Goal: Find specific page/section: Find specific page/section

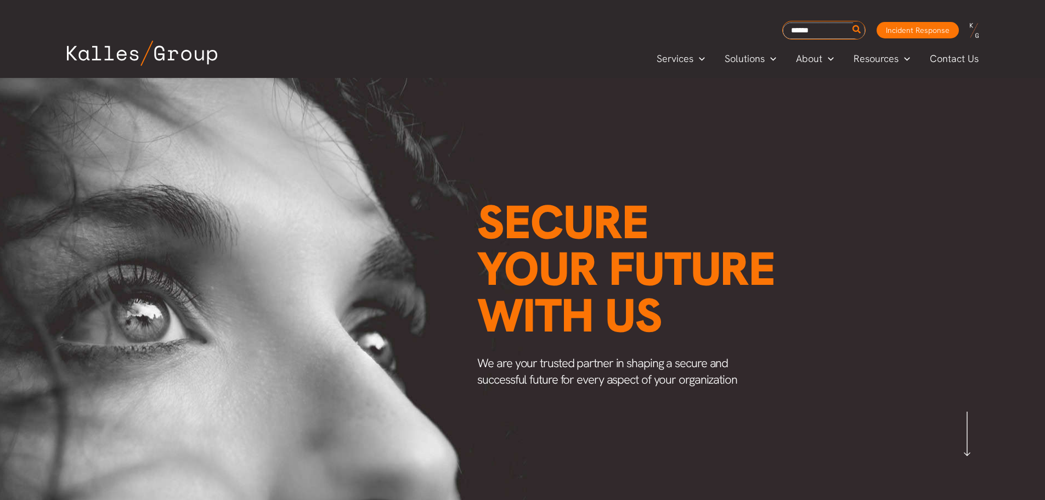
click at [821, 32] on input "Search for:" at bounding box center [823, 30] width 82 height 16
type input "******"
click at [850, 21] on button "Search" at bounding box center [857, 30] width 14 height 18
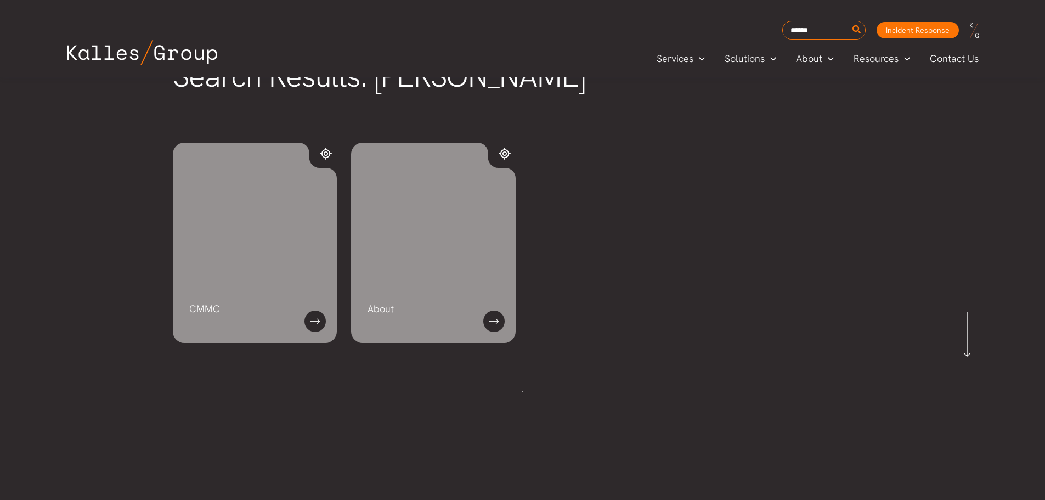
scroll to position [110, 0]
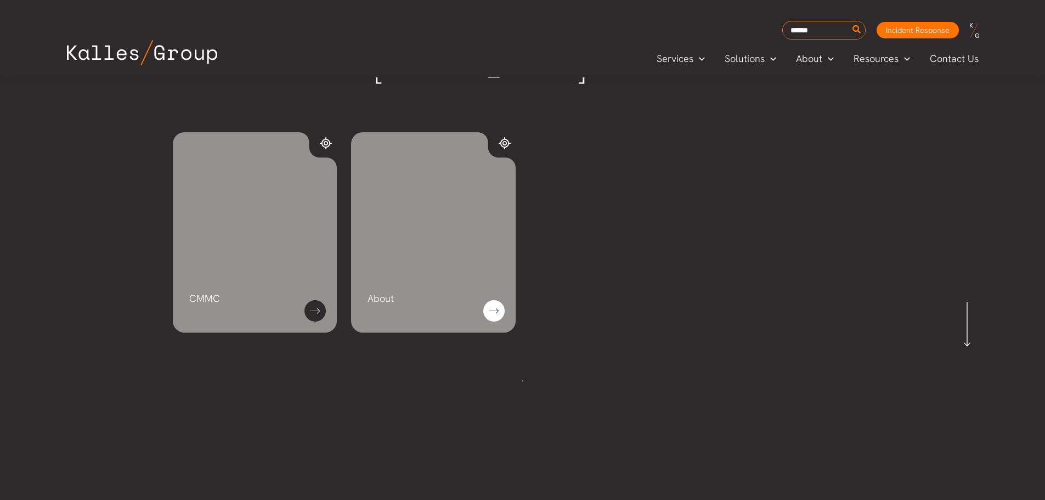
click at [491, 310] on link at bounding box center [493, 310] width 21 height 21
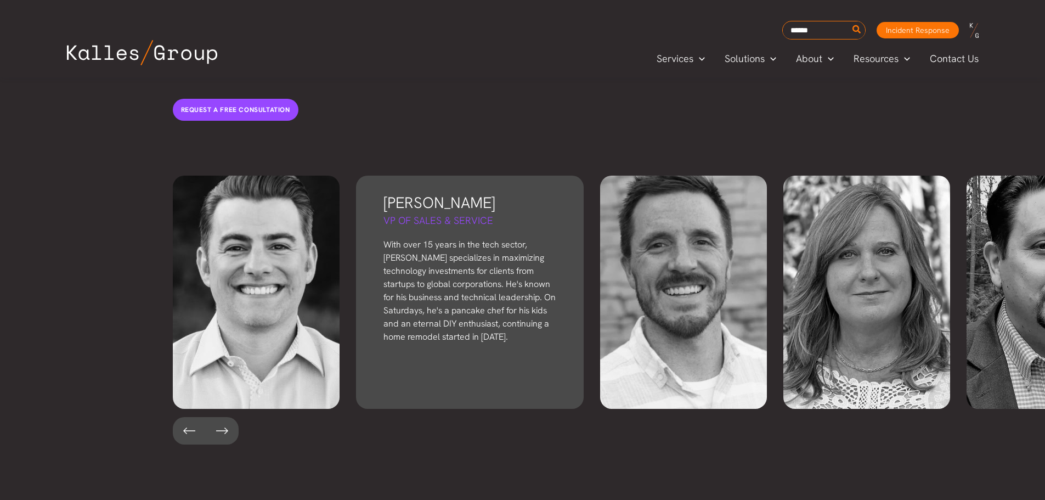
scroll to position [2358, 0]
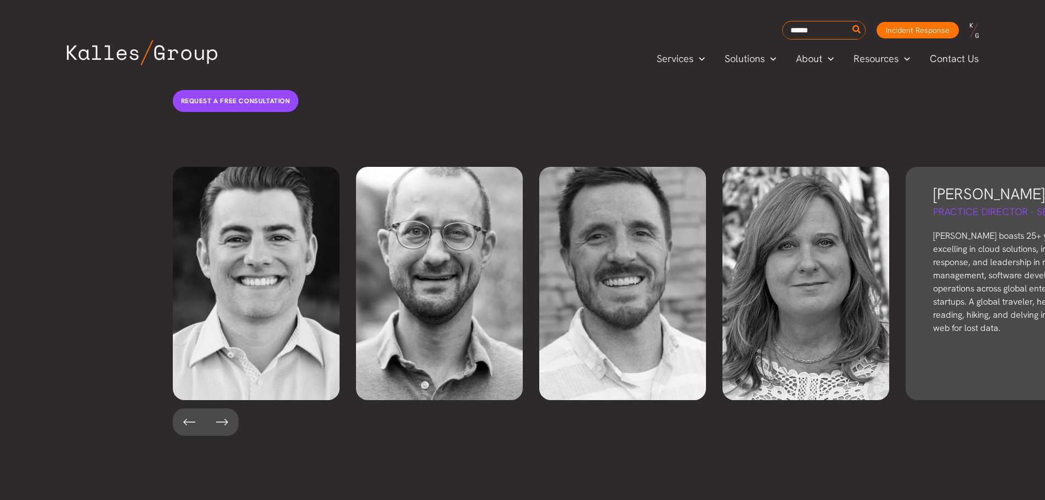
click at [966, 258] on p "Dan boasts 25+ years in IT, excelling in cloud solutions, incident response, an…" at bounding box center [1019, 281] width 173 height 105
click at [972, 183] on h3 "Dan Banick" at bounding box center [1019, 193] width 173 height 21
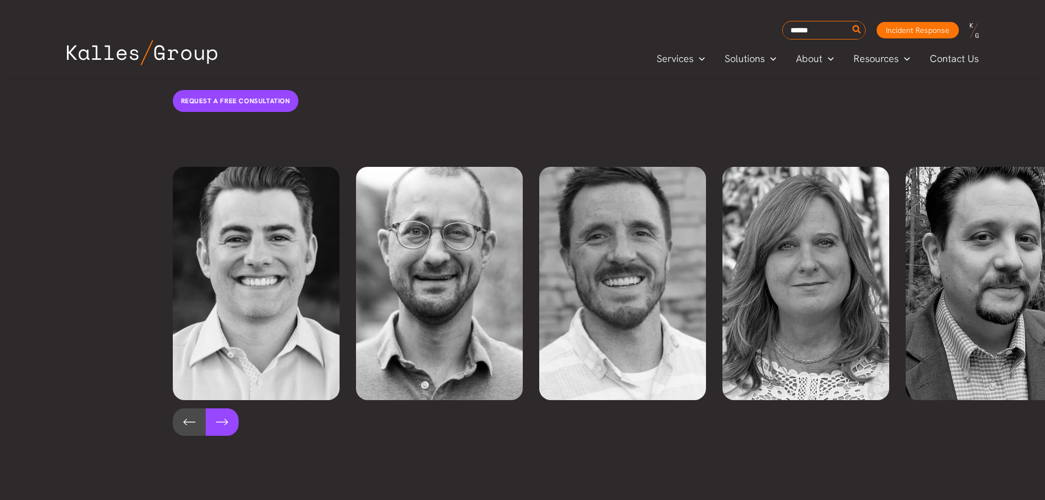
click at [226, 408] on button at bounding box center [222, 421] width 33 height 27
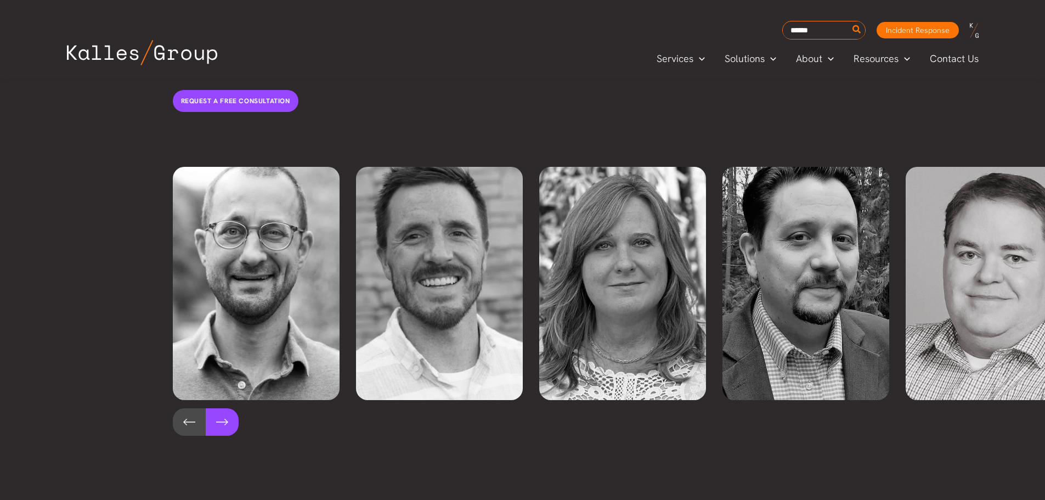
click at [226, 408] on button at bounding box center [222, 421] width 33 height 27
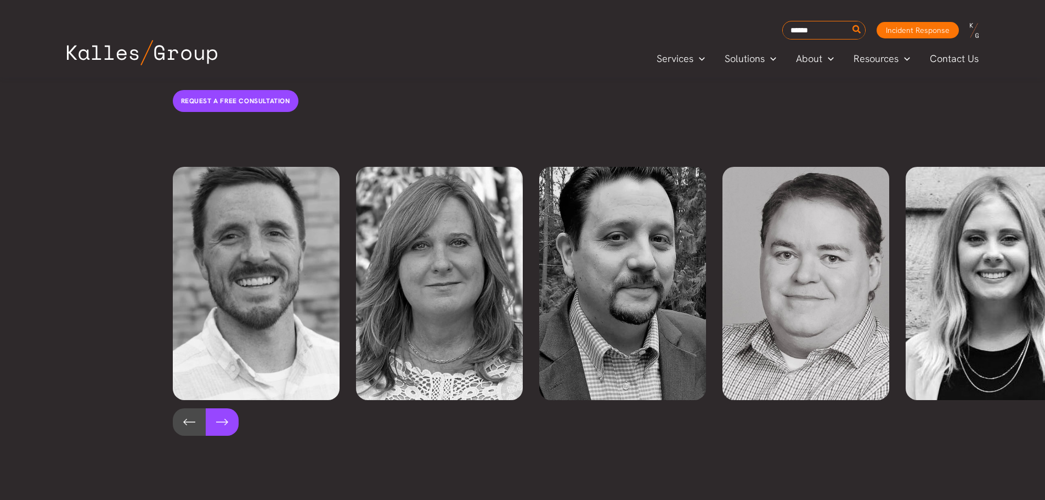
click at [226, 408] on button at bounding box center [222, 421] width 33 height 27
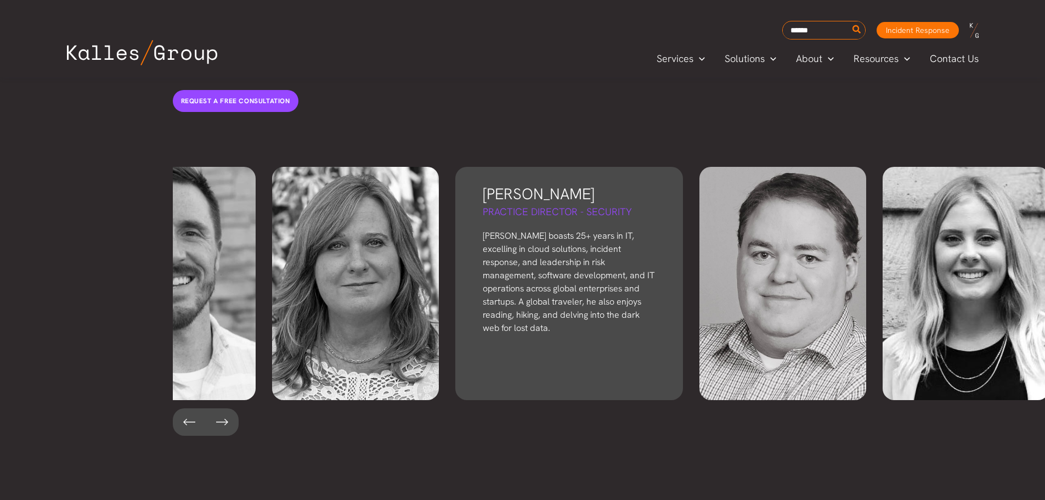
click at [538, 205] on h5 "Practice Director - Security" at bounding box center [569, 212] width 173 height 14
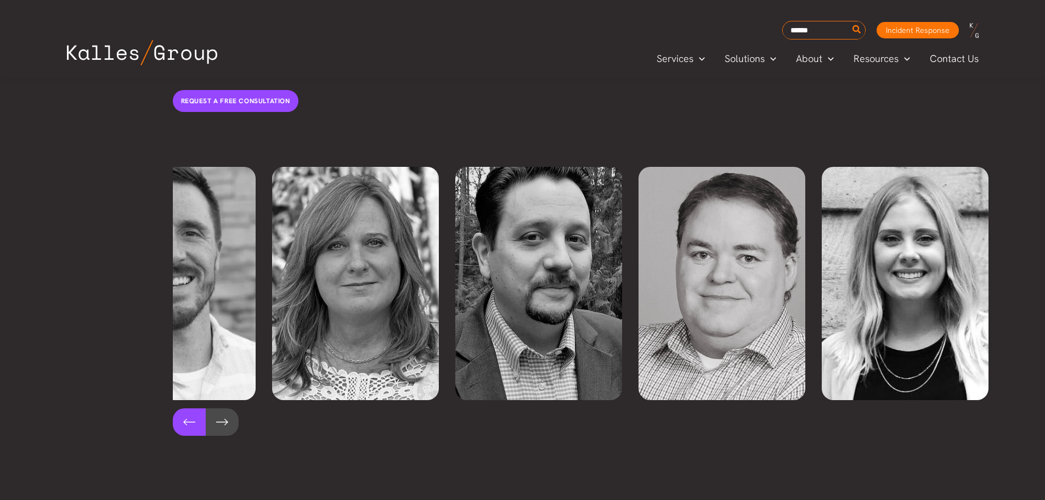
click at [178, 408] on button at bounding box center [189, 421] width 33 height 27
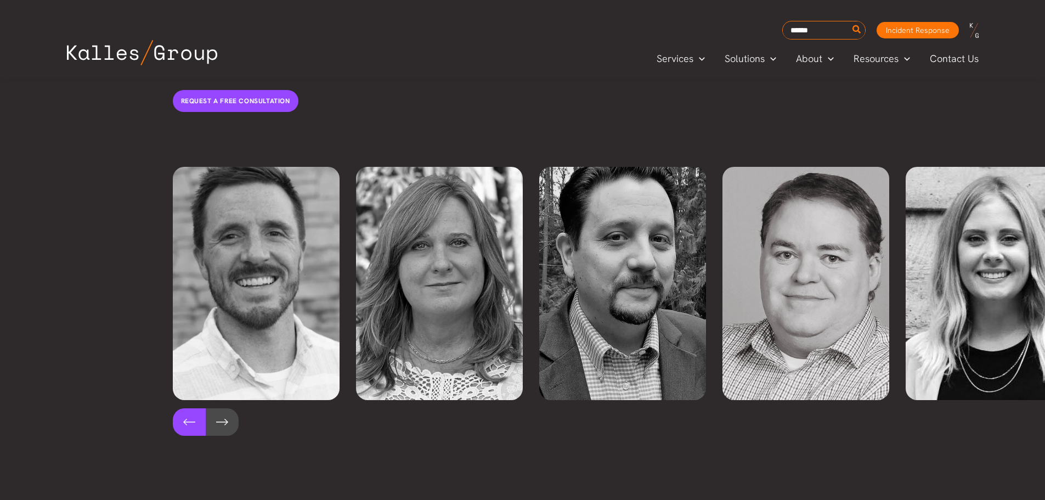
click at [178, 408] on button at bounding box center [189, 421] width 33 height 27
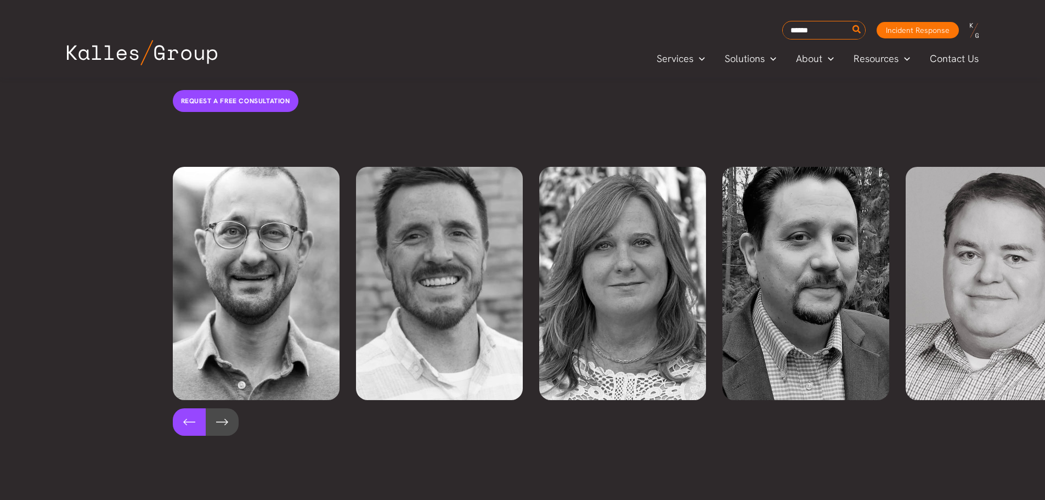
click at [178, 408] on button at bounding box center [189, 421] width 33 height 27
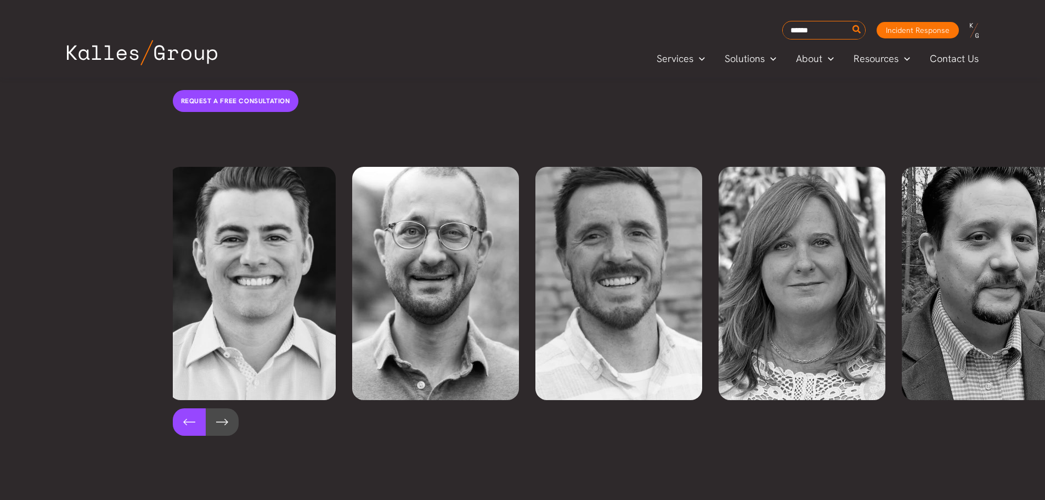
scroll to position [0, 0]
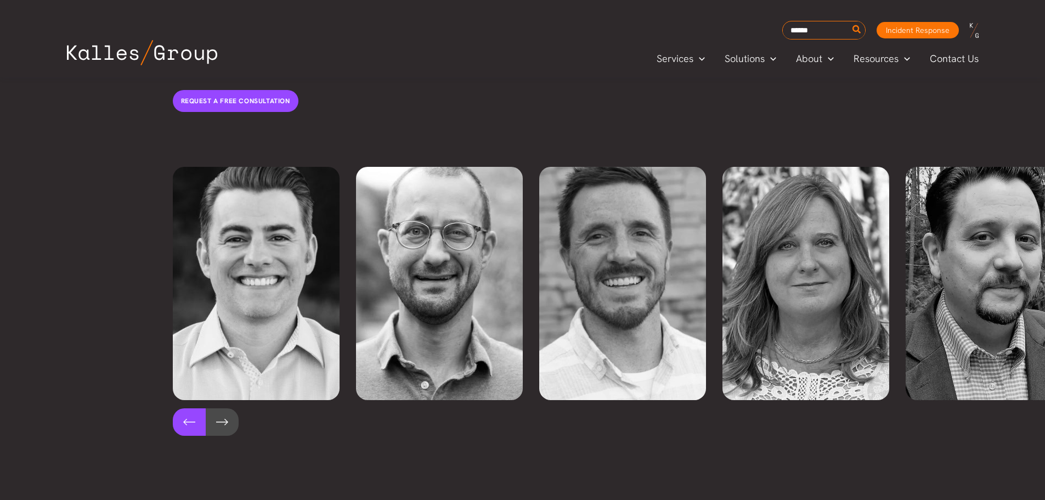
click at [178, 408] on button at bounding box center [189, 421] width 33 height 27
click at [221, 408] on button at bounding box center [222, 421] width 33 height 27
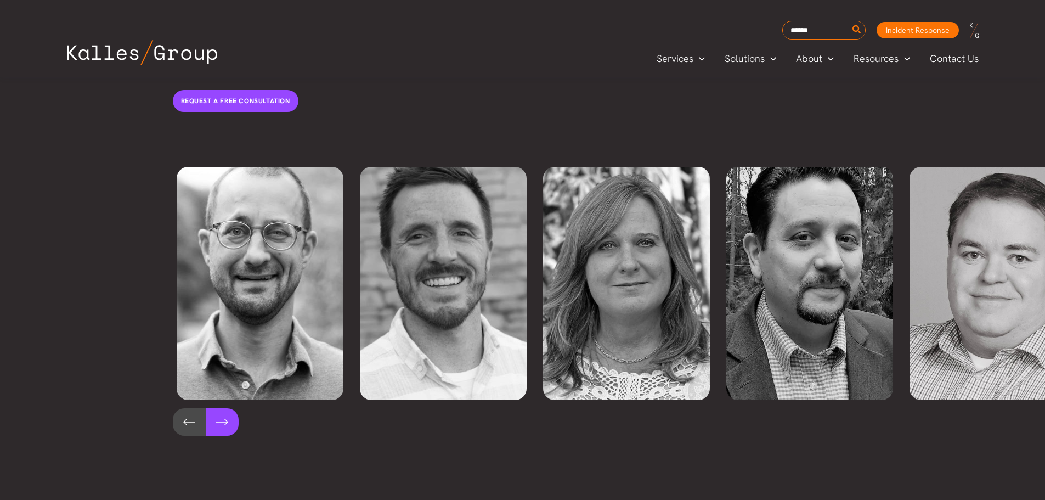
scroll to position [0, 183]
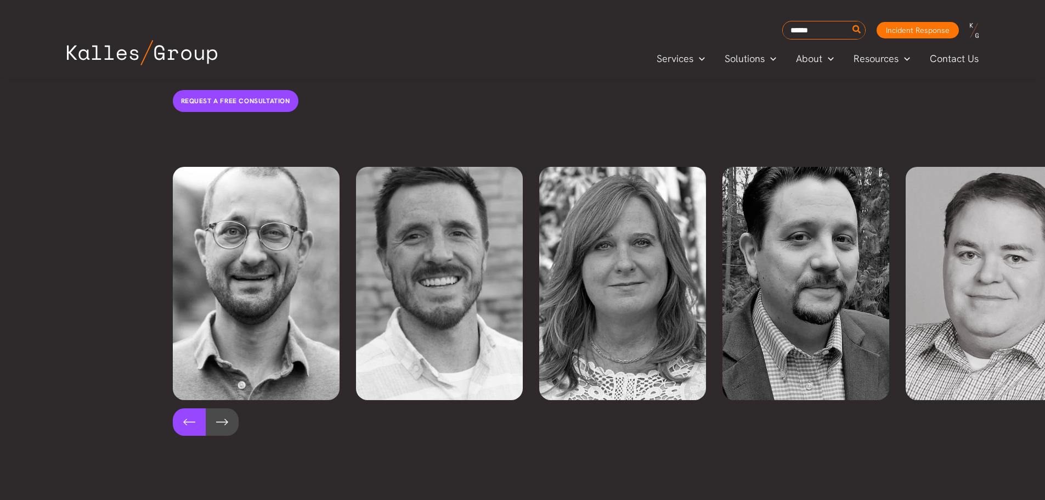
click at [183, 408] on button at bounding box center [189, 421] width 33 height 27
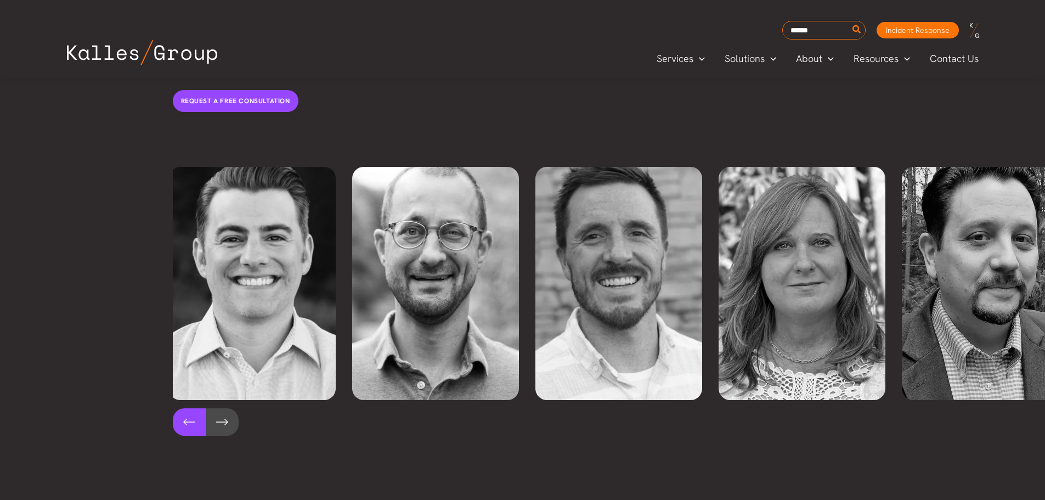
scroll to position [0, 0]
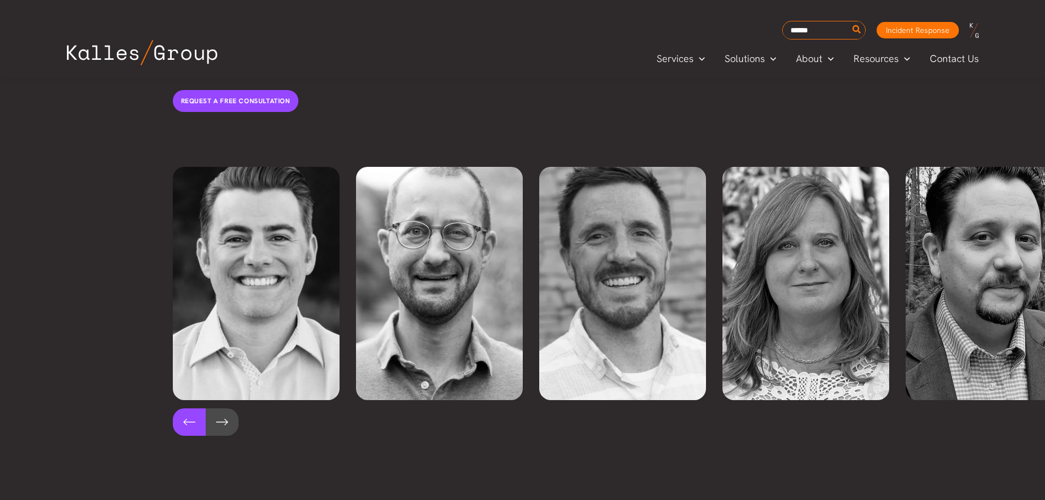
click at [183, 408] on button at bounding box center [189, 421] width 33 height 27
drag, startPoint x: 183, startPoint y: 399, endPoint x: 187, endPoint y: 404, distance: 6.3
click at [187, 404] on div "Derek Kalles Founder & CEO Derek, Kalles Group's founder, honed his expertise a…" at bounding box center [603, 301] width 883 height 291
